Goal: Information Seeking & Learning: Learn about a topic

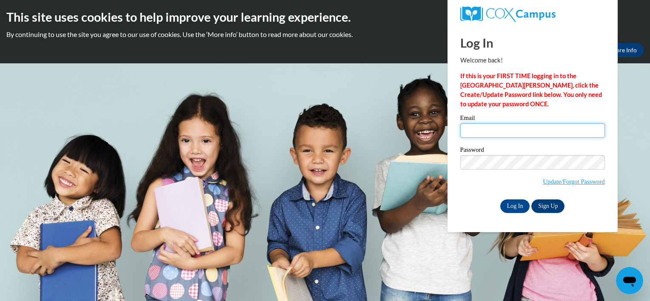
type input "janeedham5816@gmail.com"
click at [530, 137] on input "janeedham5816@gmail.com" at bounding box center [533, 130] width 145 height 14
click at [514, 205] on input "Log In" at bounding box center [516, 207] width 30 height 14
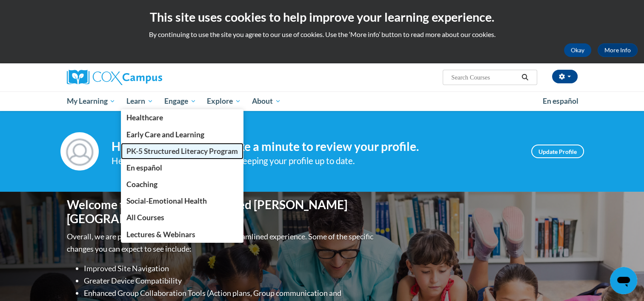
click at [150, 153] on span "PK-5 Structured Literacy Program" at bounding box center [182, 151] width 112 height 9
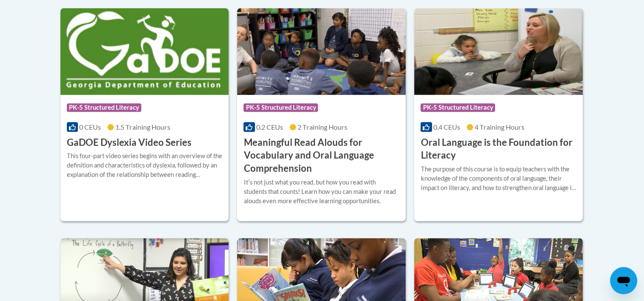
scroll to position [590, 0]
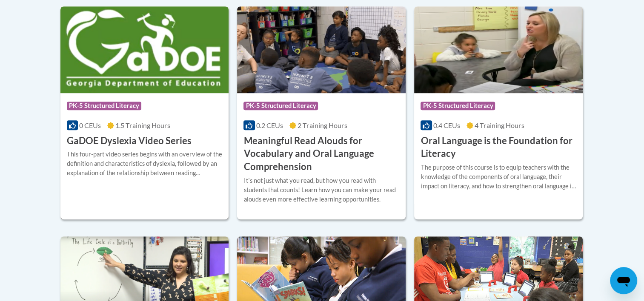
click at [127, 80] on img at bounding box center [144, 49] width 169 height 87
